Goal: Book appointment/travel/reservation

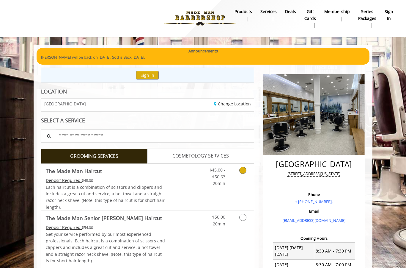
click at [247, 168] on link "Grooming services" at bounding box center [241, 175] width 15 height 23
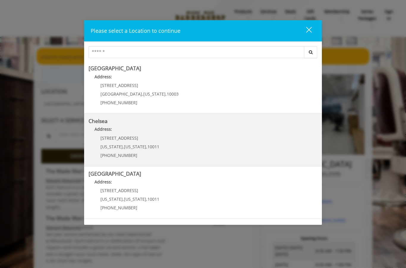
click at [157, 146] on link "Chelsea Address: 169/170 W 23rd St New York , New York , 10011 (917) 639-3902" at bounding box center [203, 139] width 229 height 43
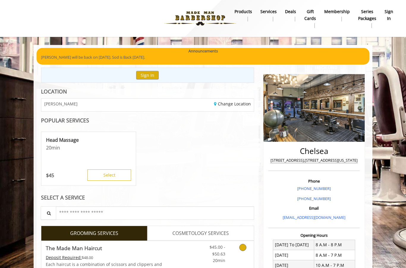
click at [243, 247] on icon "Grooming services" at bounding box center [242, 247] width 7 height 7
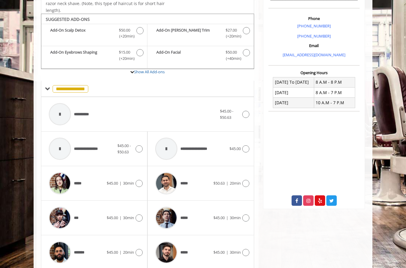
scroll to position [175, 0]
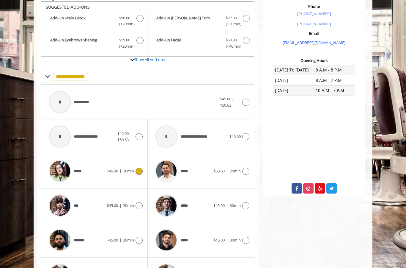
click at [141, 170] on icon at bounding box center [139, 170] width 7 height 7
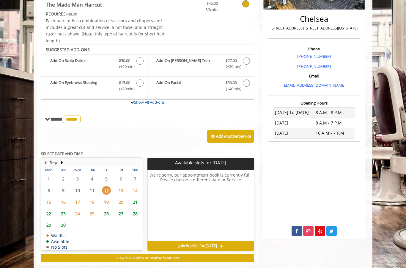
scroll to position [141, 0]
